Goal: Find contact information: Find contact information

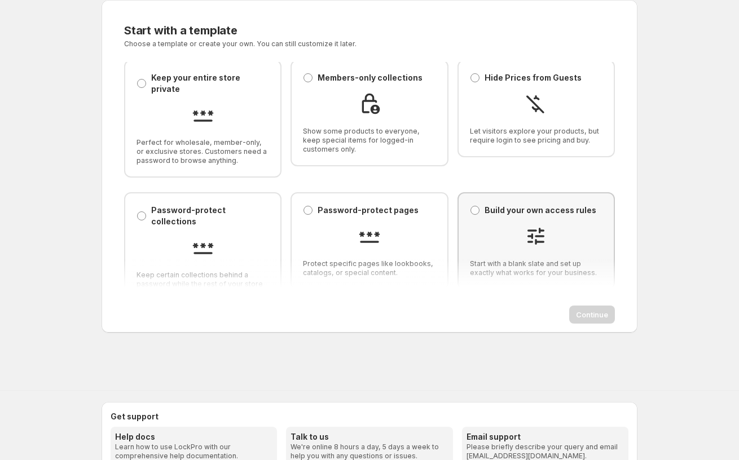
scroll to position [77, 0]
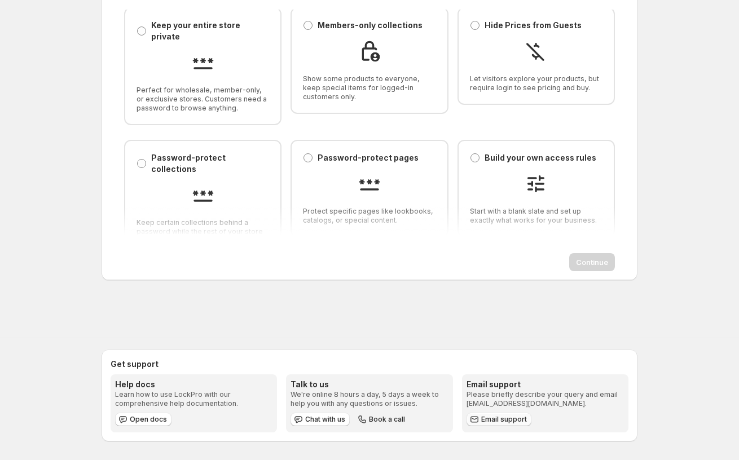
click at [474, 422] on icon at bounding box center [474, 420] width 8 height 6
click at [504, 422] on span "Email support" at bounding box center [504, 419] width 46 height 9
drag, startPoint x: 531, startPoint y: 403, endPoint x: 472, endPoint y: 404, distance: 59.8
click at [466, 404] on p "Please briefly describe your query and email [EMAIL_ADDRESS][DOMAIN_NAME]." at bounding box center [544, 399] width 157 height 18
click at [524, 410] on div "Email support Please briefly describe your query and email [EMAIL_ADDRESS][DOMA…" at bounding box center [544, 402] width 157 height 47
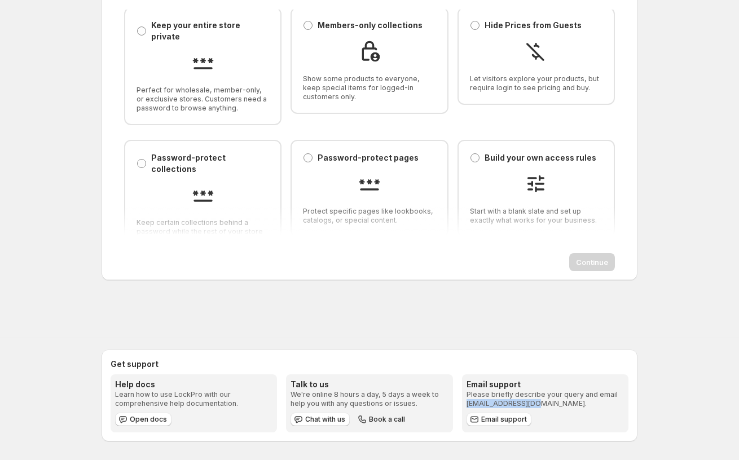
drag, startPoint x: 529, startPoint y: 404, endPoint x: 457, endPoint y: 405, distance: 71.6
click at [457, 405] on div "Help docs Learn how to use LockPro with our comprehensive help documentation. O…" at bounding box center [370, 404] width 518 height 58
copy p "[EMAIL_ADDRESS][DOMAIN_NAME]"
click at [140, 420] on span "Open docs" at bounding box center [148, 419] width 37 height 9
